Goal: Book appointment/travel/reservation

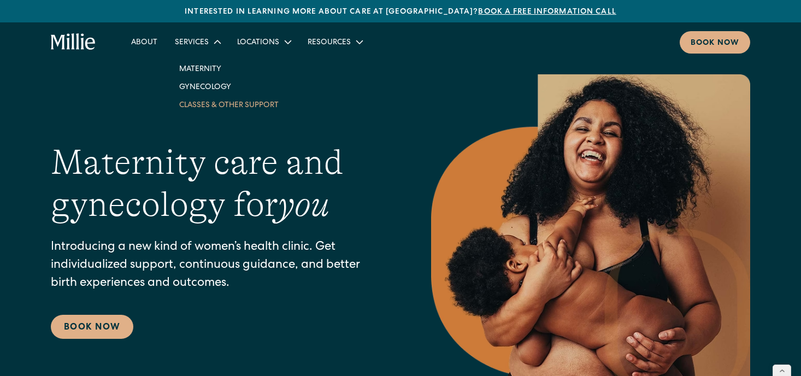
click at [201, 109] on link "Classes & Other Support" at bounding box center [229, 105] width 117 height 18
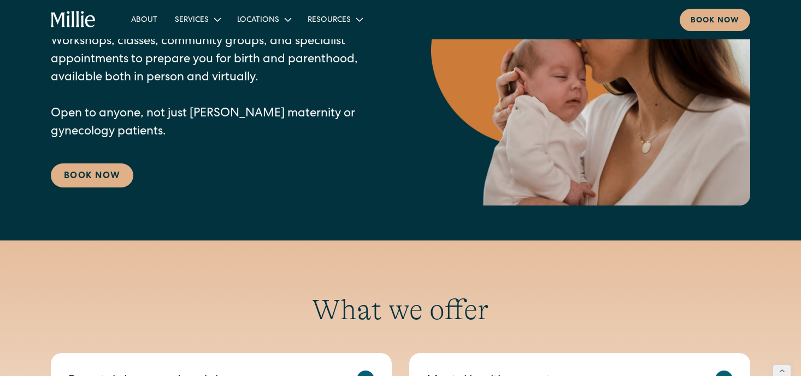
scroll to position [149, 0]
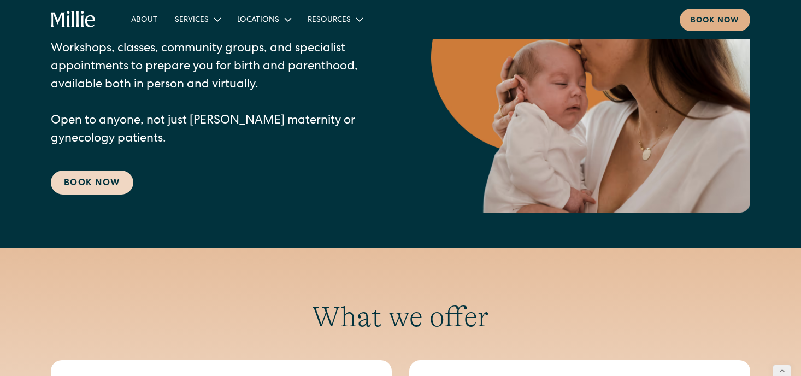
click at [112, 179] on link "Book Now" at bounding box center [92, 183] width 83 height 24
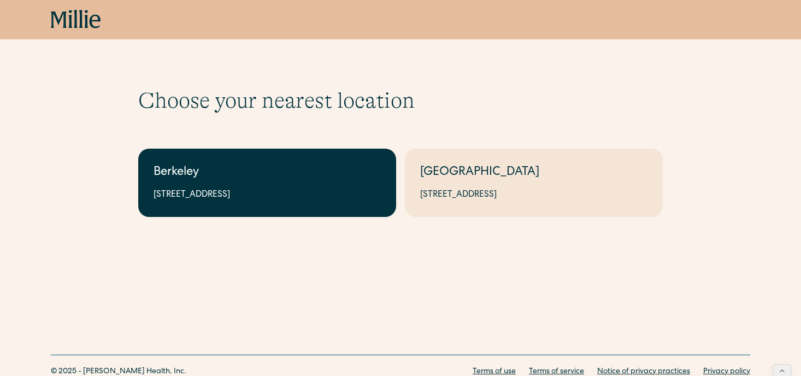
click at [223, 182] on div "Berkeley" at bounding box center [267, 173] width 227 height 18
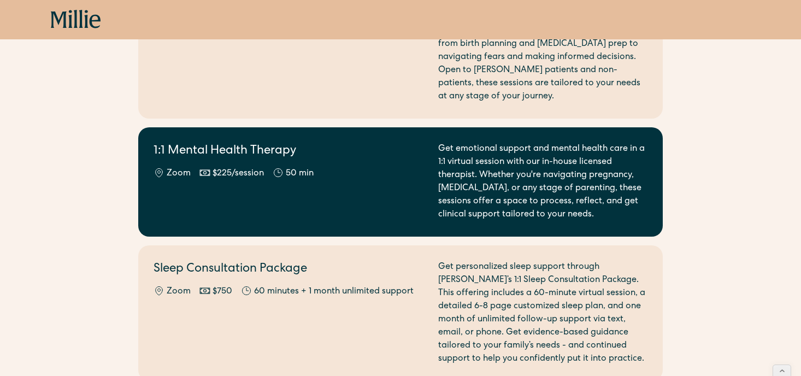
scroll to position [1044, 0]
